Goal: Task Accomplishment & Management: Use online tool/utility

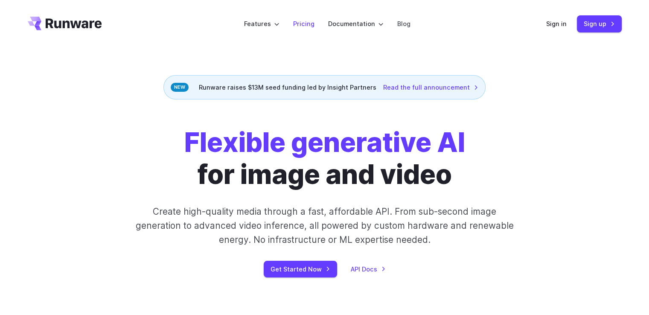
click at [302, 21] on link "Pricing" at bounding box center [303, 24] width 21 height 10
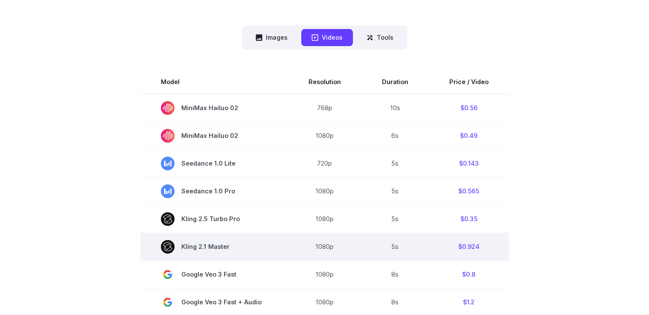
scroll to position [213, 0]
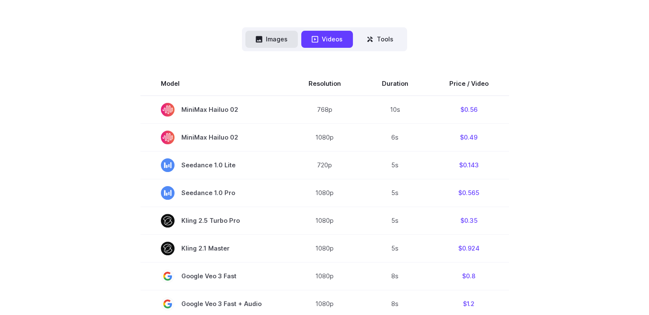
click at [279, 39] on button "Images" at bounding box center [271, 39] width 52 height 17
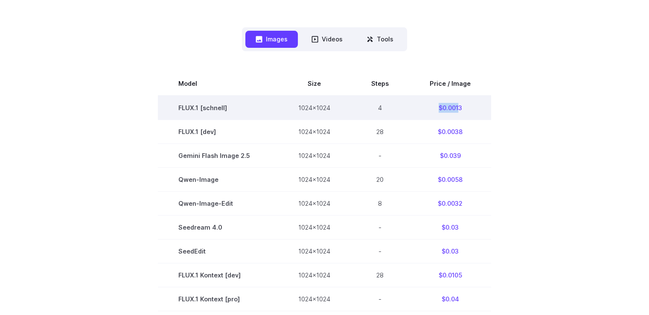
drag, startPoint x: 457, startPoint y: 108, endPoint x: 437, endPoint y: 105, distance: 19.4
click at [437, 105] on td "$0.0013" at bounding box center [450, 108] width 82 height 24
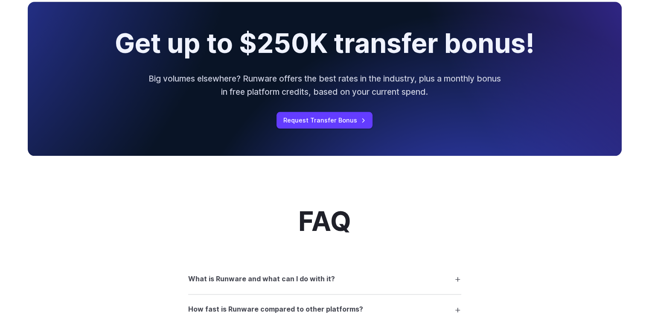
scroll to position [939, 0]
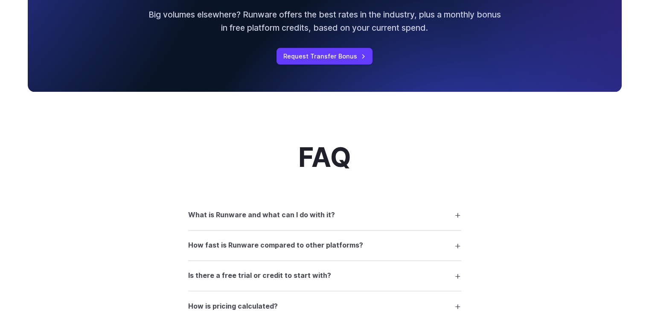
click at [417, 212] on summary "What is Runware and what can I do with it?" at bounding box center [324, 215] width 273 height 16
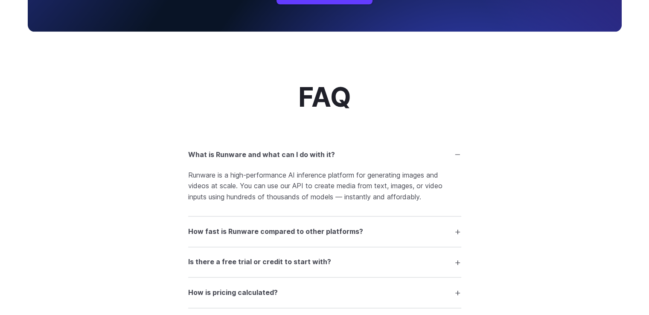
scroll to position [1067, 0]
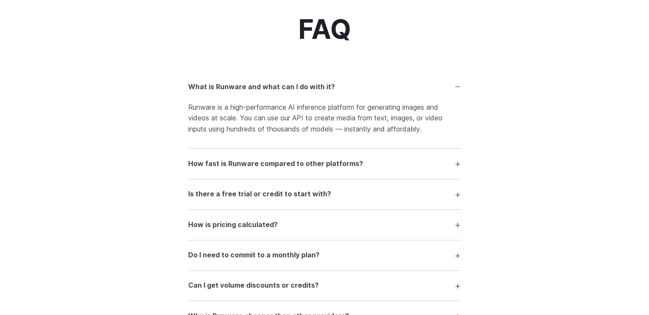
click at [349, 200] on summary "Is there a free trial or credit to start with?" at bounding box center [324, 194] width 273 height 16
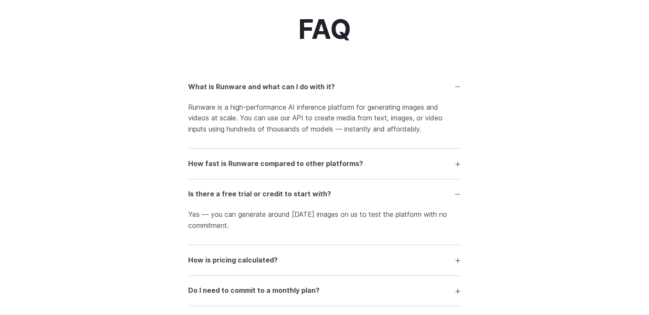
click at [349, 200] on summary "Is there a free trial or credit to start with?" at bounding box center [324, 194] width 273 height 16
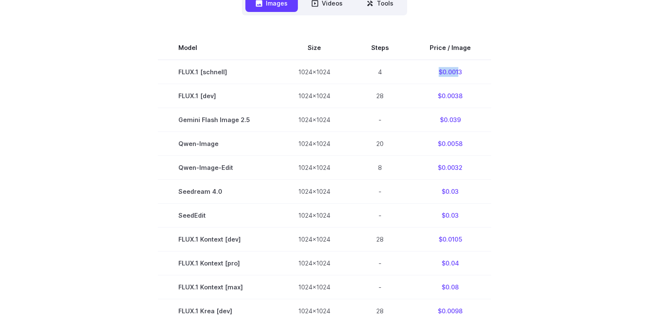
scroll to position [0, 0]
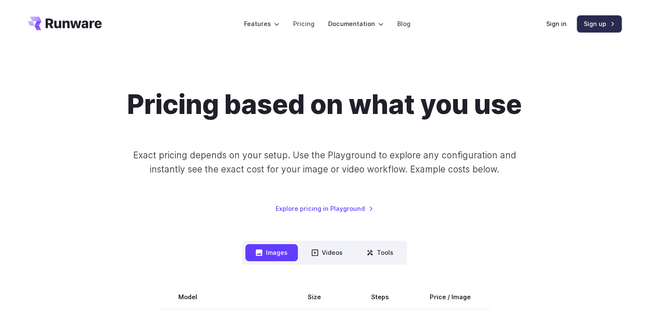
click at [595, 22] on link "Sign up" at bounding box center [599, 23] width 45 height 17
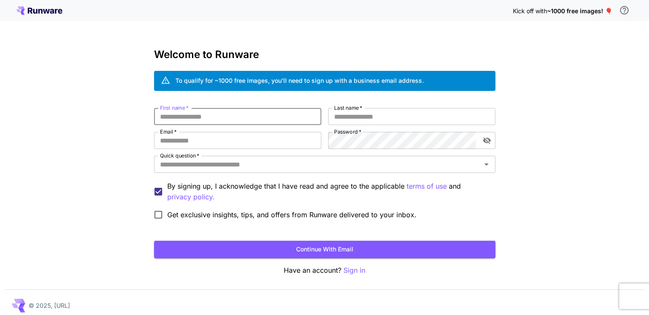
click at [243, 121] on input "First name   *" at bounding box center [237, 116] width 167 height 17
click at [251, 118] on input "First name   *" at bounding box center [237, 116] width 167 height 17
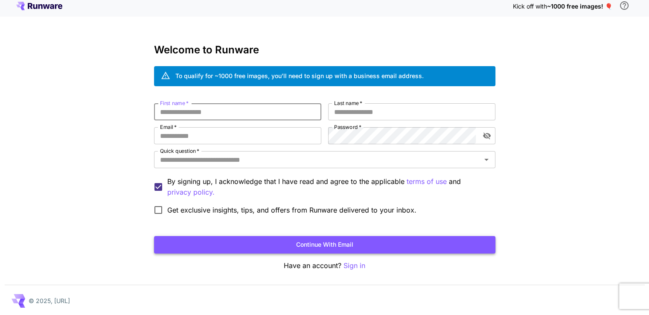
scroll to position [6, 0]
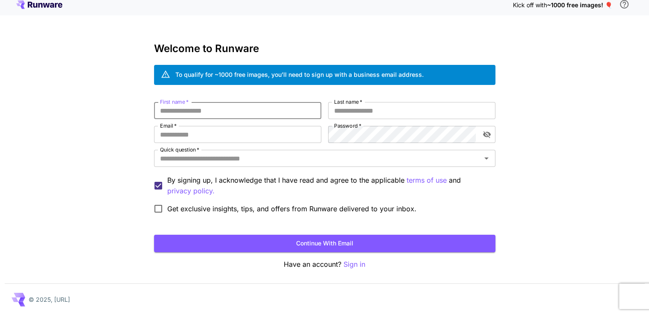
click at [211, 111] on input "First name   *" at bounding box center [237, 110] width 167 height 17
click at [253, 242] on button "Continue with email" at bounding box center [324, 243] width 341 height 17
click at [227, 113] on input "First name   *" at bounding box center [237, 110] width 167 height 17
type input "******"
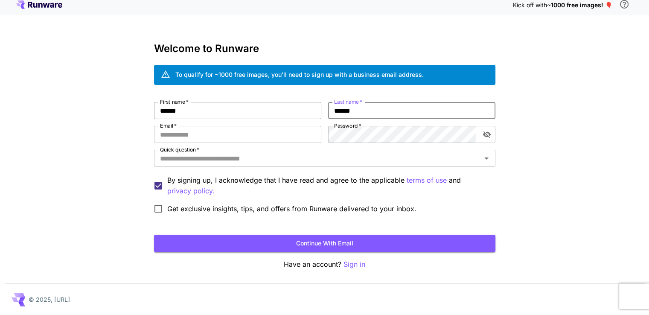
type input "******"
type input "*"
type input "**********"
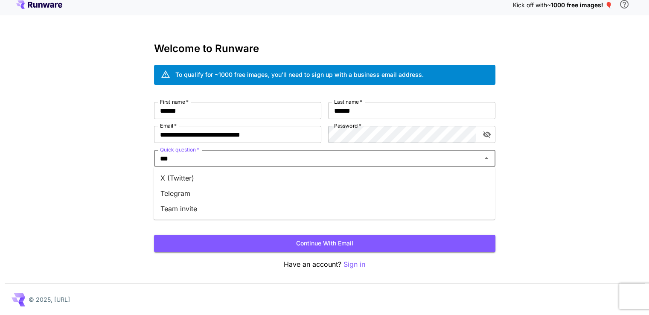
type input "****"
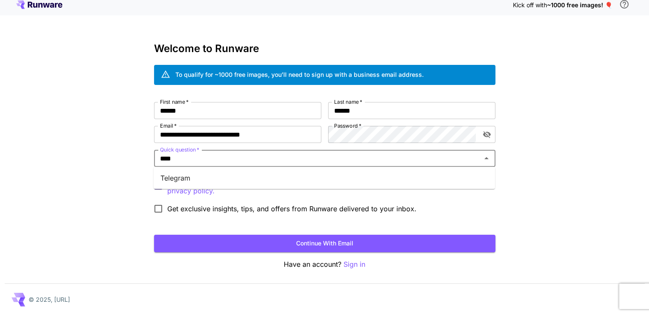
click at [271, 180] on li "Telegram" at bounding box center [324, 177] width 341 height 15
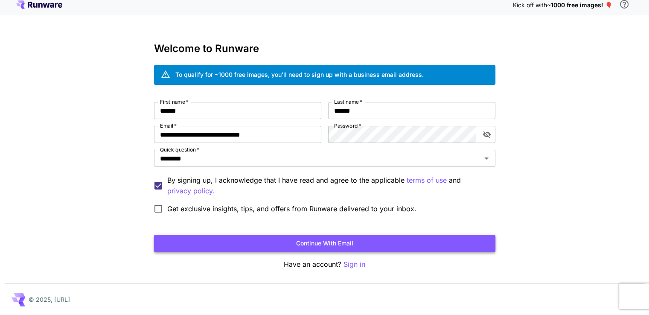
click at [242, 242] on button "Continue with email" at bounding box center [324, 243] width 341 height 17
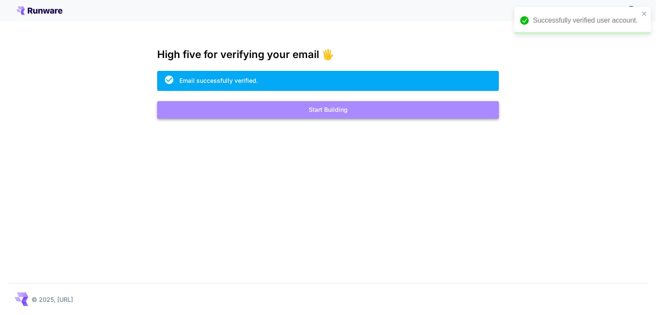
click at [306, 114] on button "Start Building" at bounding box center [327, 109] width 341 height 17
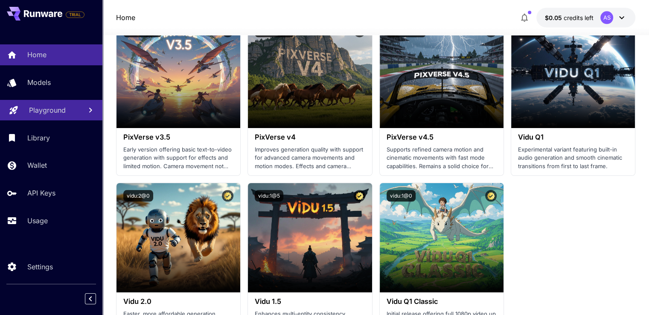
scroll to position [896, 0]
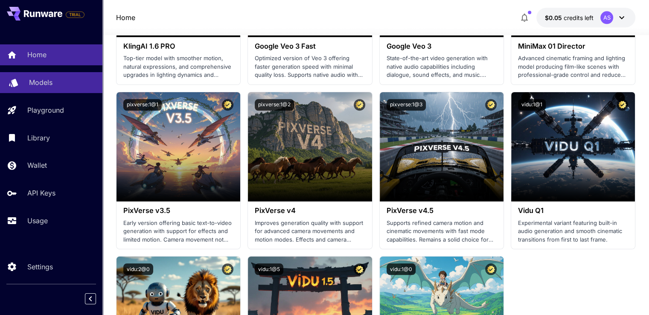
click at [53, 84] on div "Models" at bounding box center [62, 82] width 67 height 10
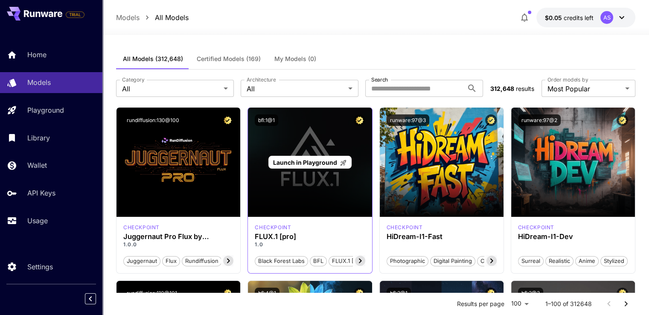
click at [310, 189] on div "Launch in Playground" at bounding box center [310, 162] width 124 height 109
click at [316, 165] on span "Launch in Playground" at bounding box center [305, 162] width 64 height 7
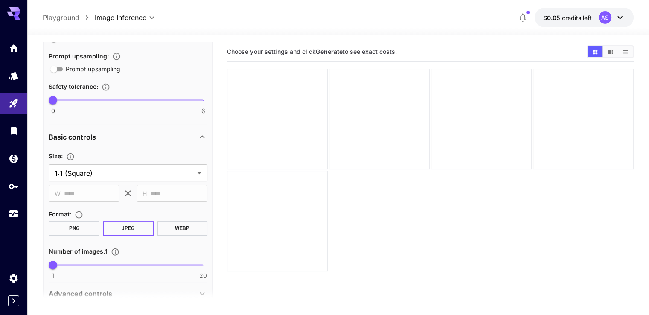
scroll to position [245, 0]
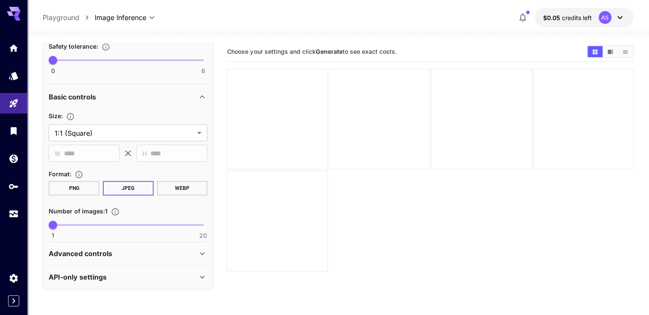
click at [203, 270] on div "API-only settings" at bounding box center [128, 277] width 159 height 20
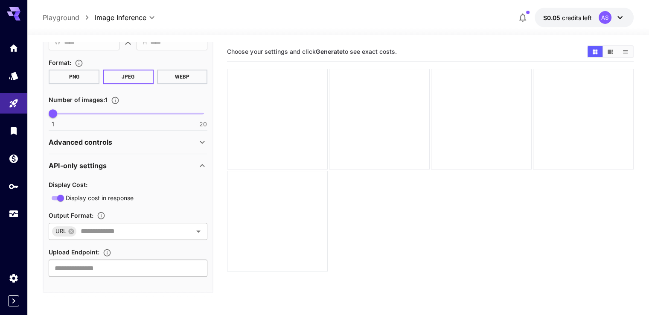
scroll to position [360, 0]
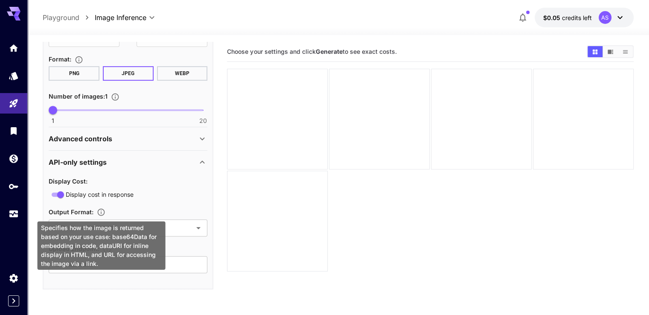
click at [101, 212] on icon "Specifies how the image is returned based on your use case: base64Data for embe…" at bounding box center [101, 212] width 7 height 7
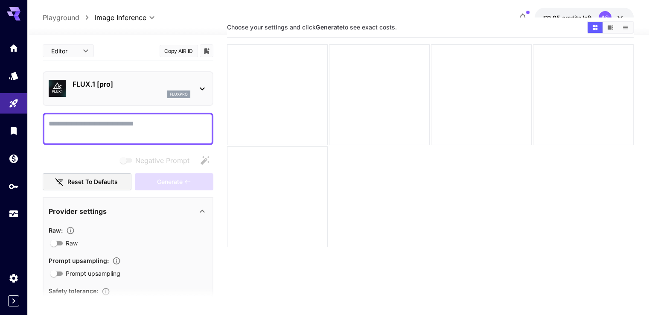
scroll to position [0, 0]
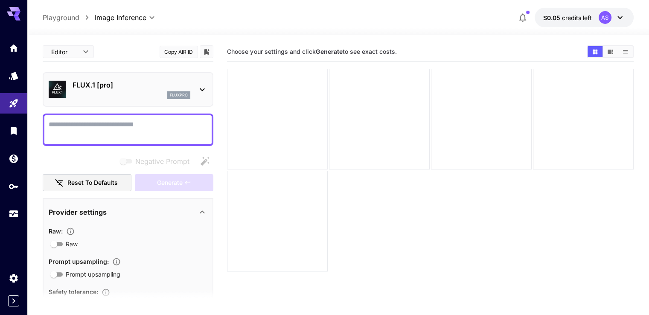
click at [281, 91] on div at bounding box center [277, 119] width 101 height 101
click at [20, 180] on link at bounding box center [13, 186] width 27 height 21
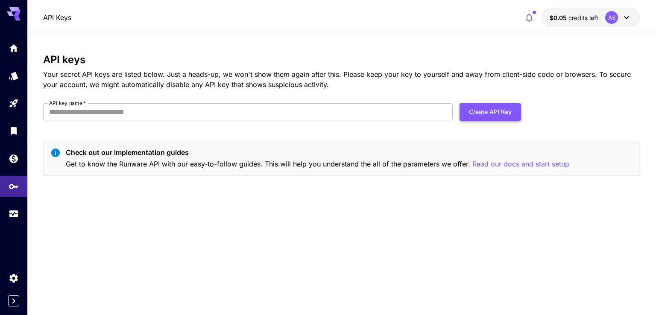
click at [483, 108] on button "Create API Key" at bounding box center [489, 111] width 61 height 17
click at [17, 76] on icon "Models" at bounding box center [14, 73] width 9 height 8
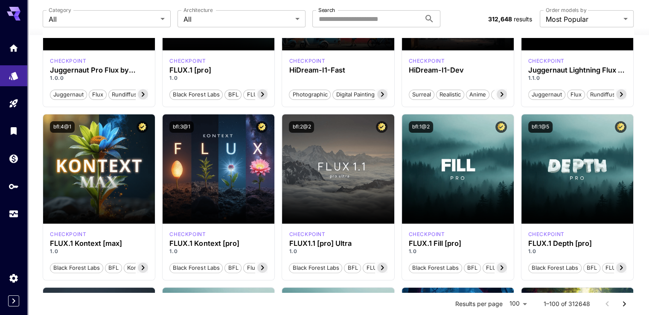
scroll to position [171, 0]
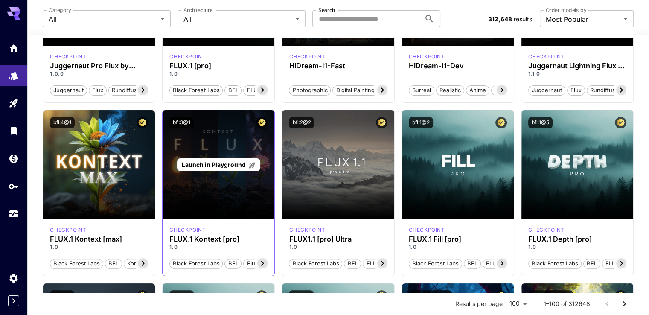
click at [236, 193] on div "Launch in Playground" at bounding box center [219, 164] width 112 height 109
click at [237, 168] on p "Launch in Playground" at bounding box center [219, 164] width 74 height 9
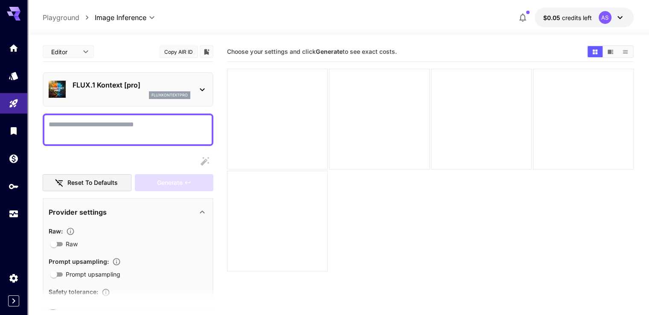
click at [206, 89] on icon at bounding box center [202, 90] width 10 height 10
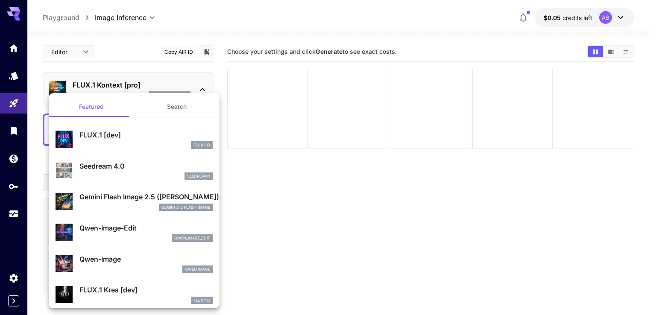
click at [203, 89] on div at bounding box center [328, 157] width 656 height 315
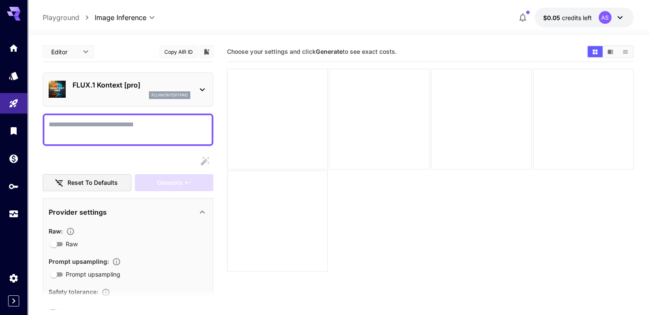
click at [607, 51] on icon "Show media in video view" at bounding box center [610, 52] width 6 height 6
click at [597, 51] on icon "Show media in grid view" at bounding box center [594, 51] width 5 height 5
click at [106, 127] on textarea "Raw" at bounding box center [128, 130] width 159 height 20
click at [104, 125] on textarea "Raw" at bounding box center [128, 130] width 159 height 20
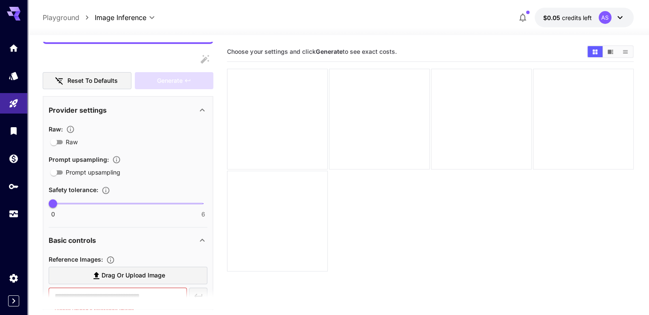
scroll to position [171, 0]
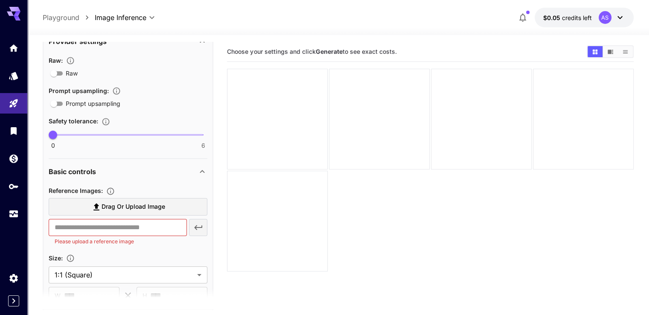
click at [142, 208] on span "Drag or upload image" at bounding box center [134, 206] width 64 height 11
click at [0, 0] on input "Drag or upload image" at bounding box center [0, 0] width 0 height 0
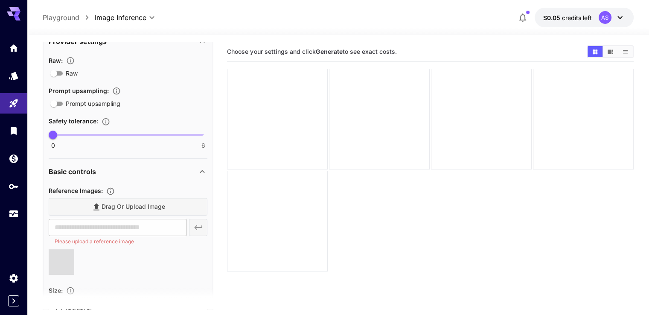
type input "**********"
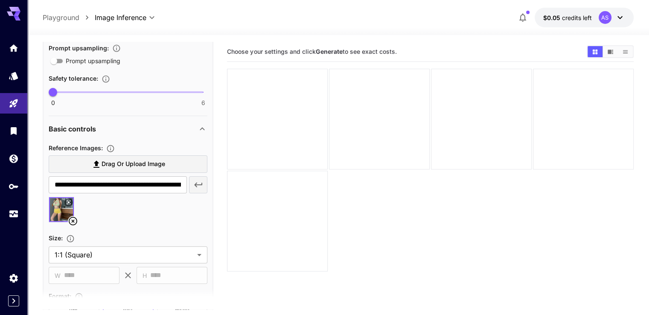
scroll to position [256, 0]
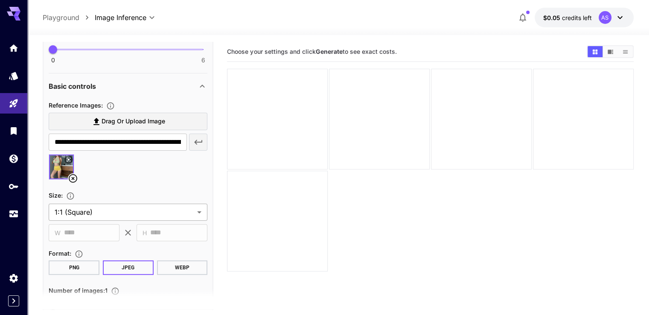
click at [107, 216] on body "**********" at bounding box center [324, 191] width 649 height 382
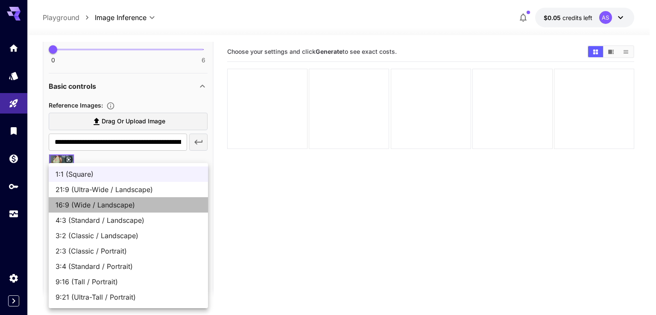
click at [137, 204] on span "16:9 (Wide / Landscape)" at bounding box center [128, 205] width 146 height 10
type input "**********"
type input "****"
type input "***"
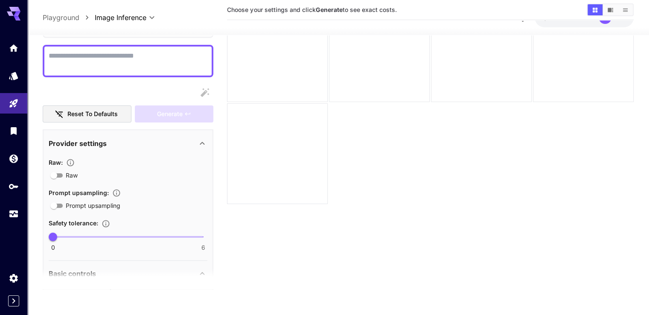
scroll to position [0, 0]
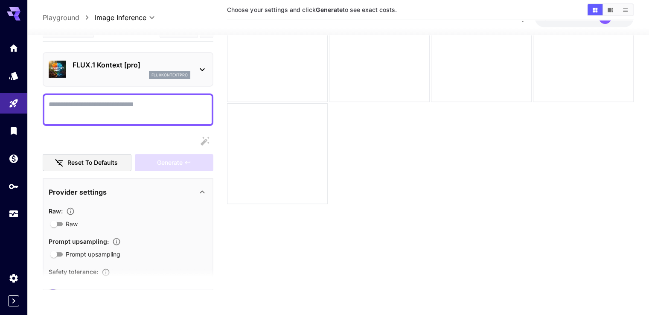
click at [108, 115] on textarea "Raw" at bounding box center [128, 109] width 159 height 20
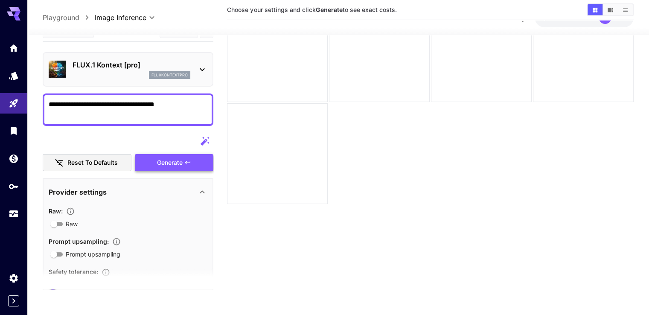
type textarea "**********"
click at [154, 160] on button "Generate" at bounding box center [174, 162] width 79 height 17
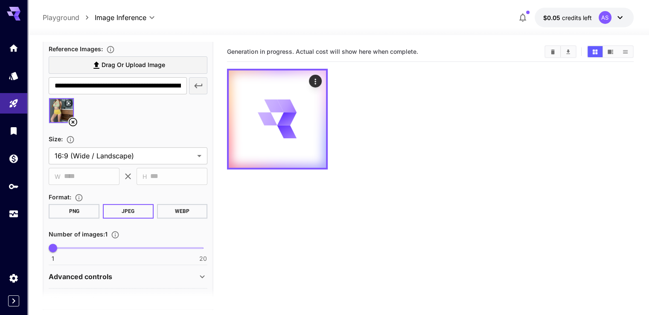
scroll to position [335, 0]
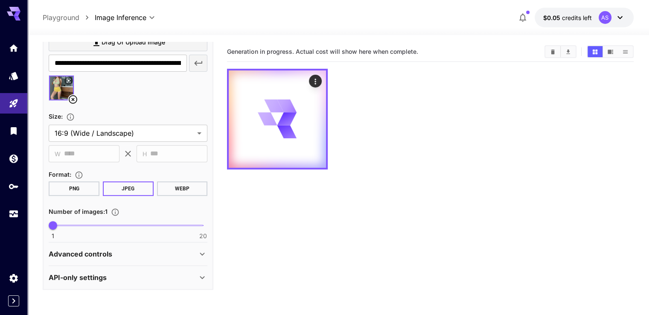
click at [201, 253] on icon at bounding box center [202, 254] width 5 height 3
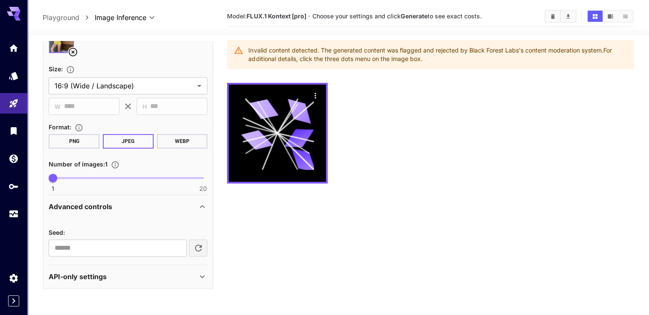
scroll to position [67, 0]
